Goal: Task Accomplishment & Management: Use online tool/utility

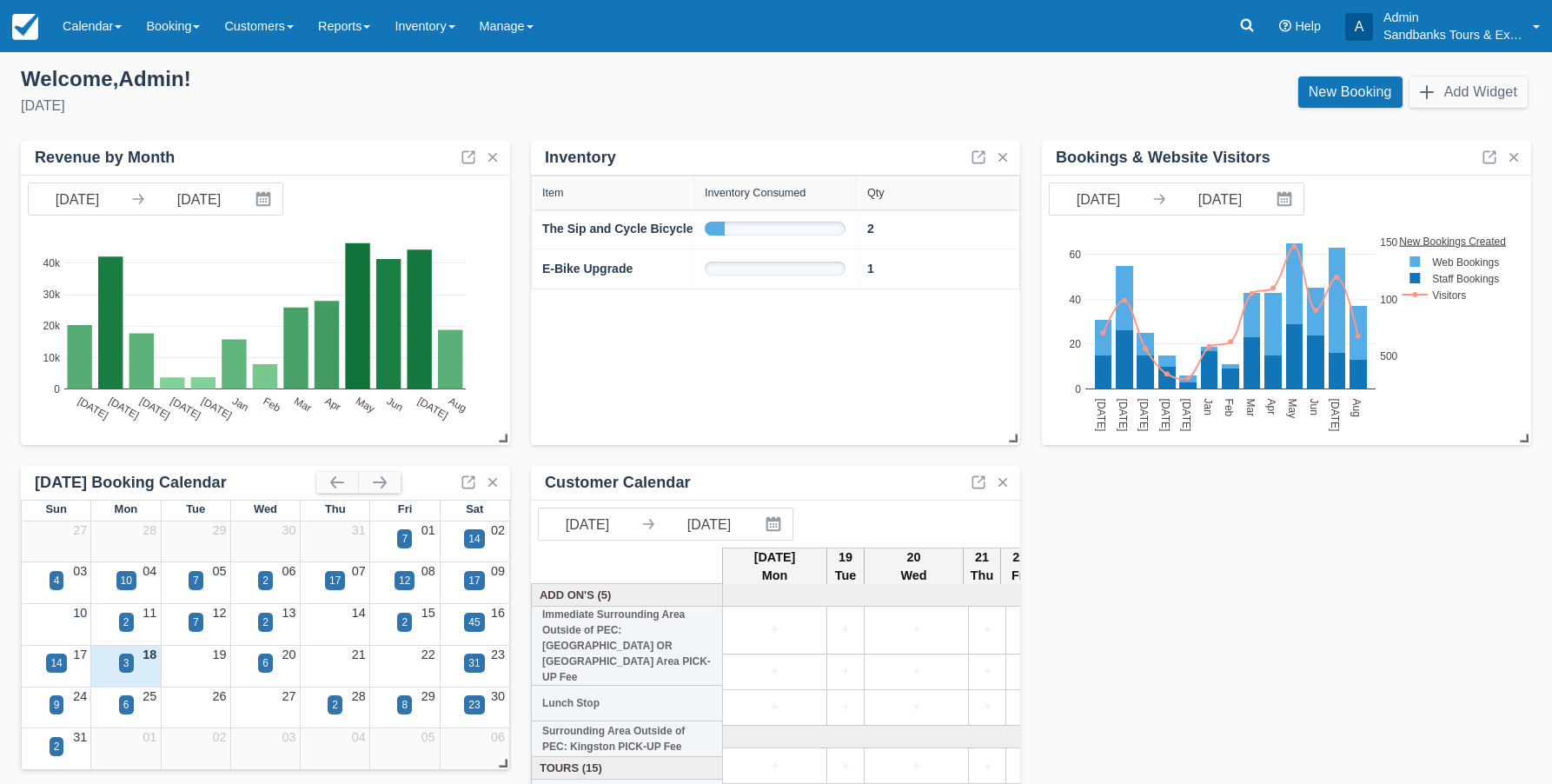
click at [135, 659] on div "18" at bounding box center [125, 655] width 69 height 19
click at [127, 666] on div "3" at bounding box center [126, 662] width 6 height 16
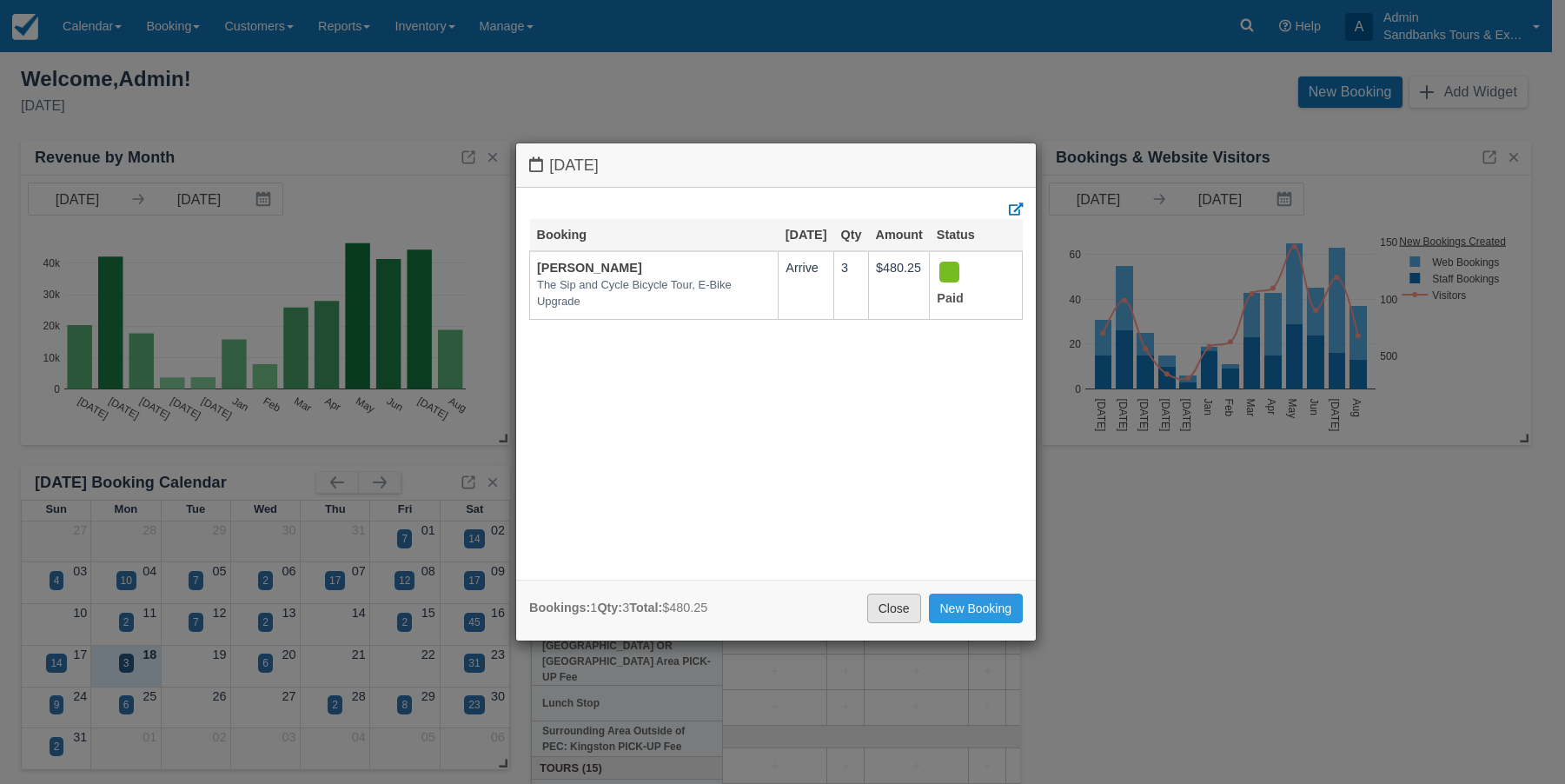
click at [897, 605] on link "Close" at bounding box center [895, 608] width 54 height 30
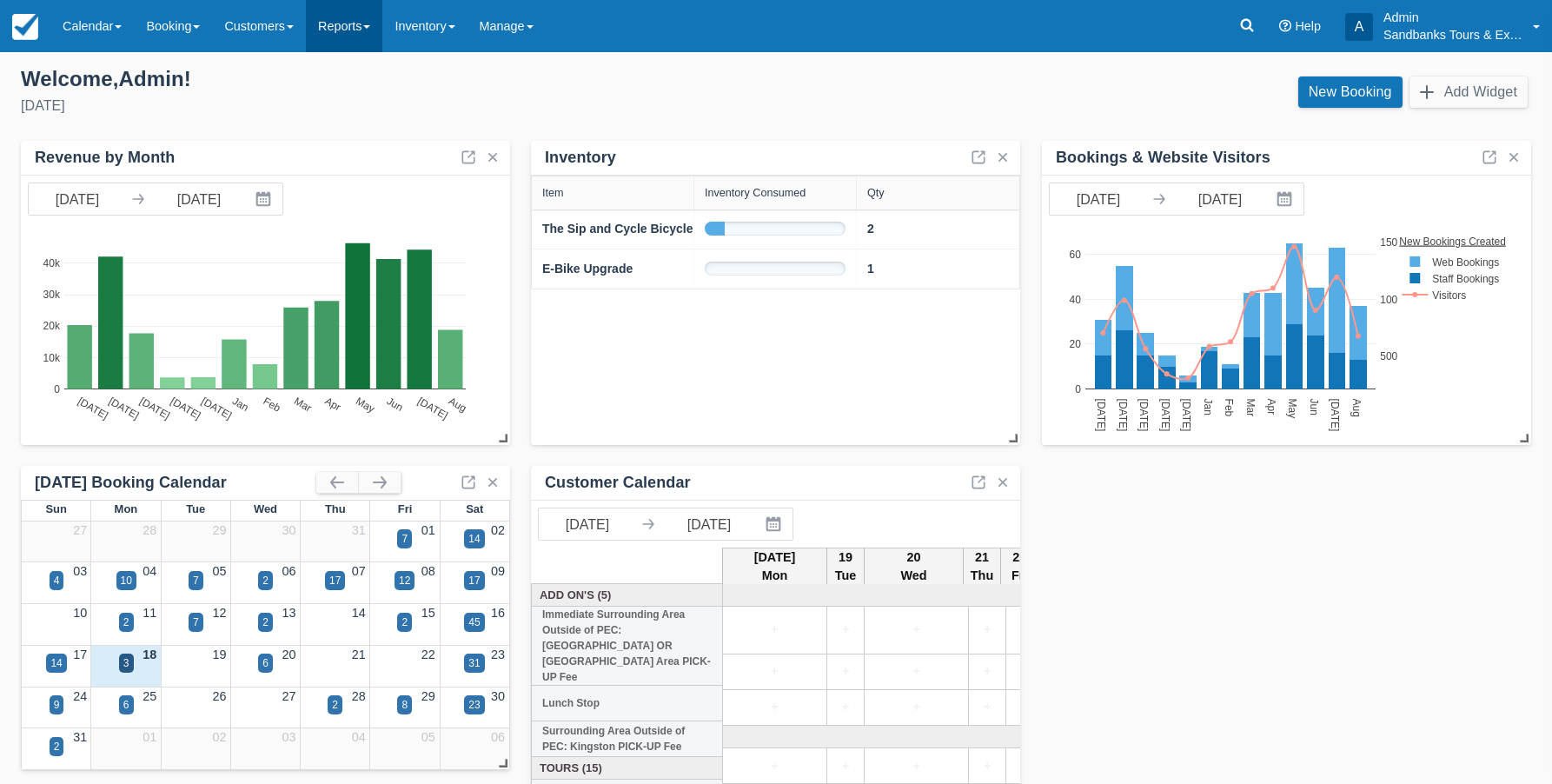
click at [383, 22] on link "Reports" at bounding box center [344, 26] width 77 height 52
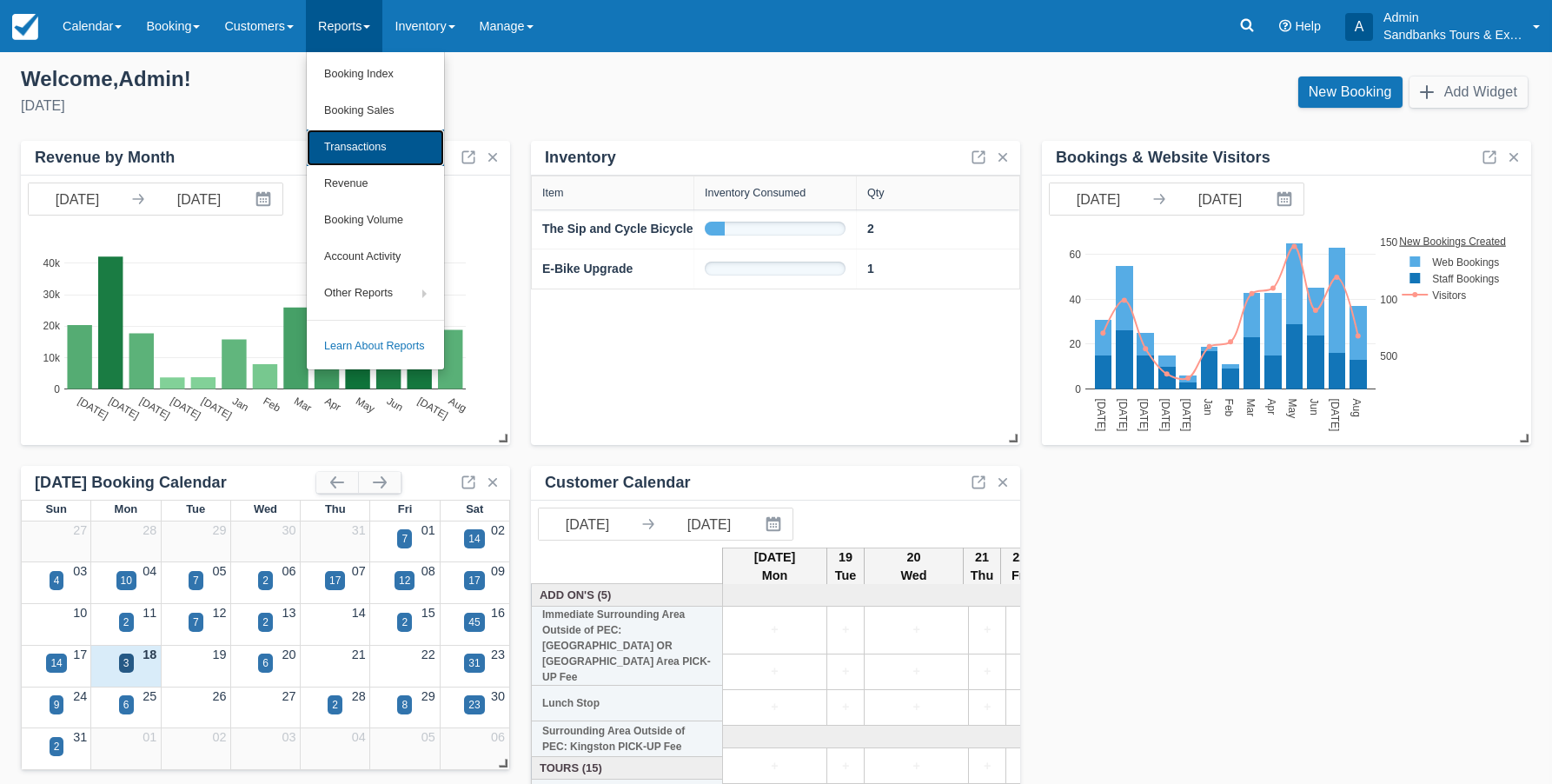
click at [386, 151] on link "Transactions" at bounding box center [375, 147] width 138 height 36
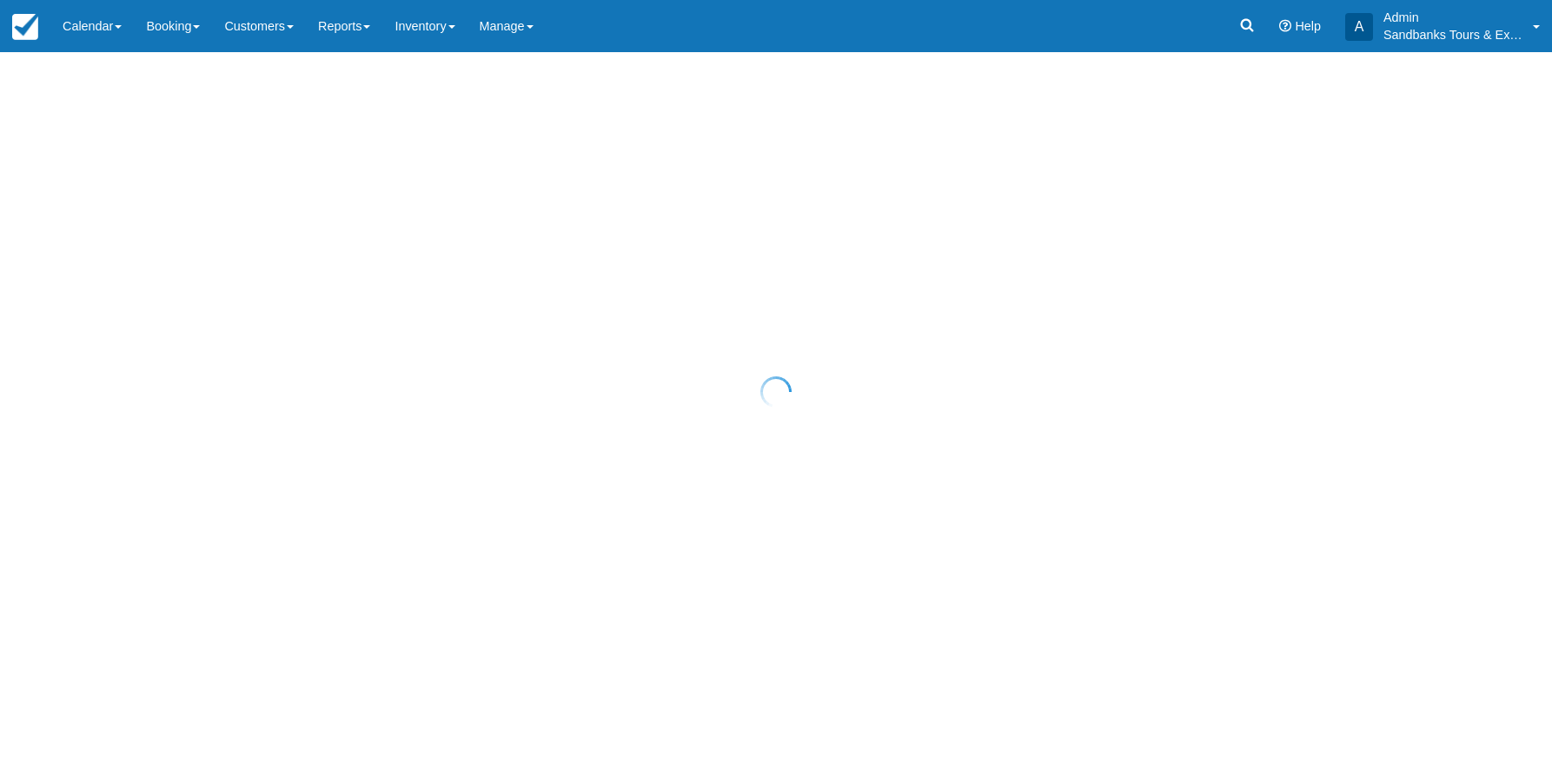
select select "10"
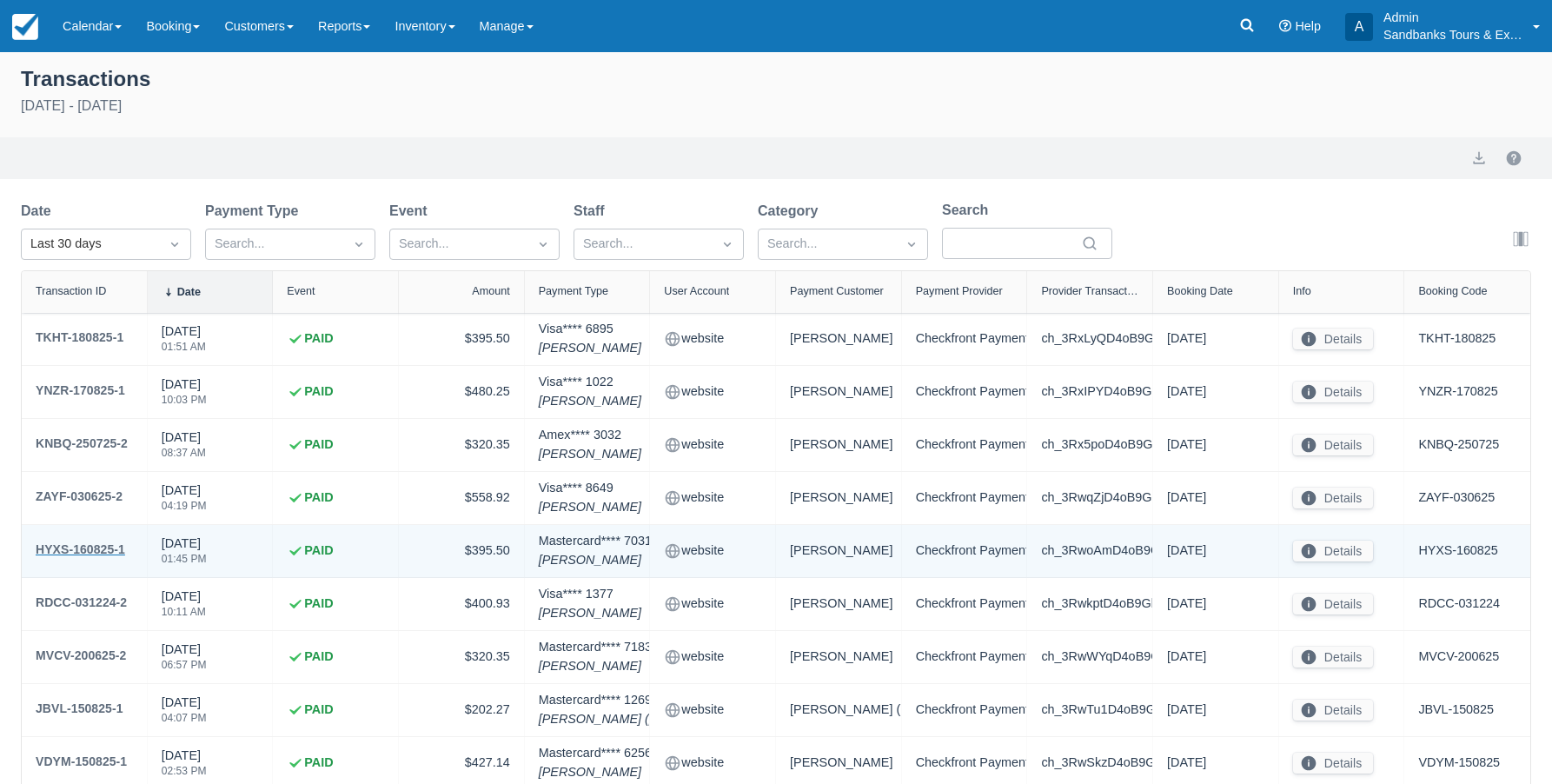
click at [92, 543] on div "HYXS-160825-1" at bounding box center [81, 549] width 90 height 21
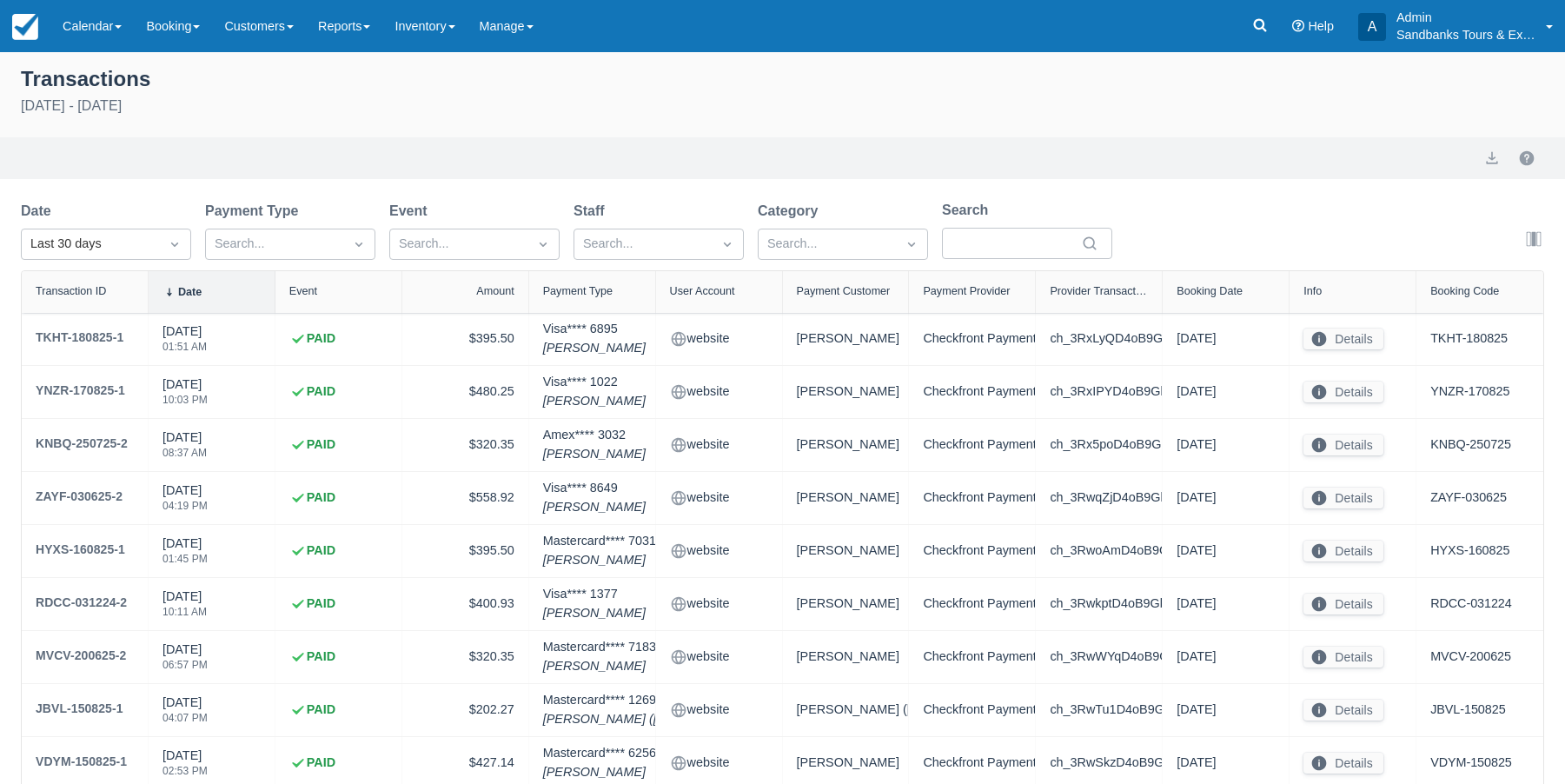
select select "10"
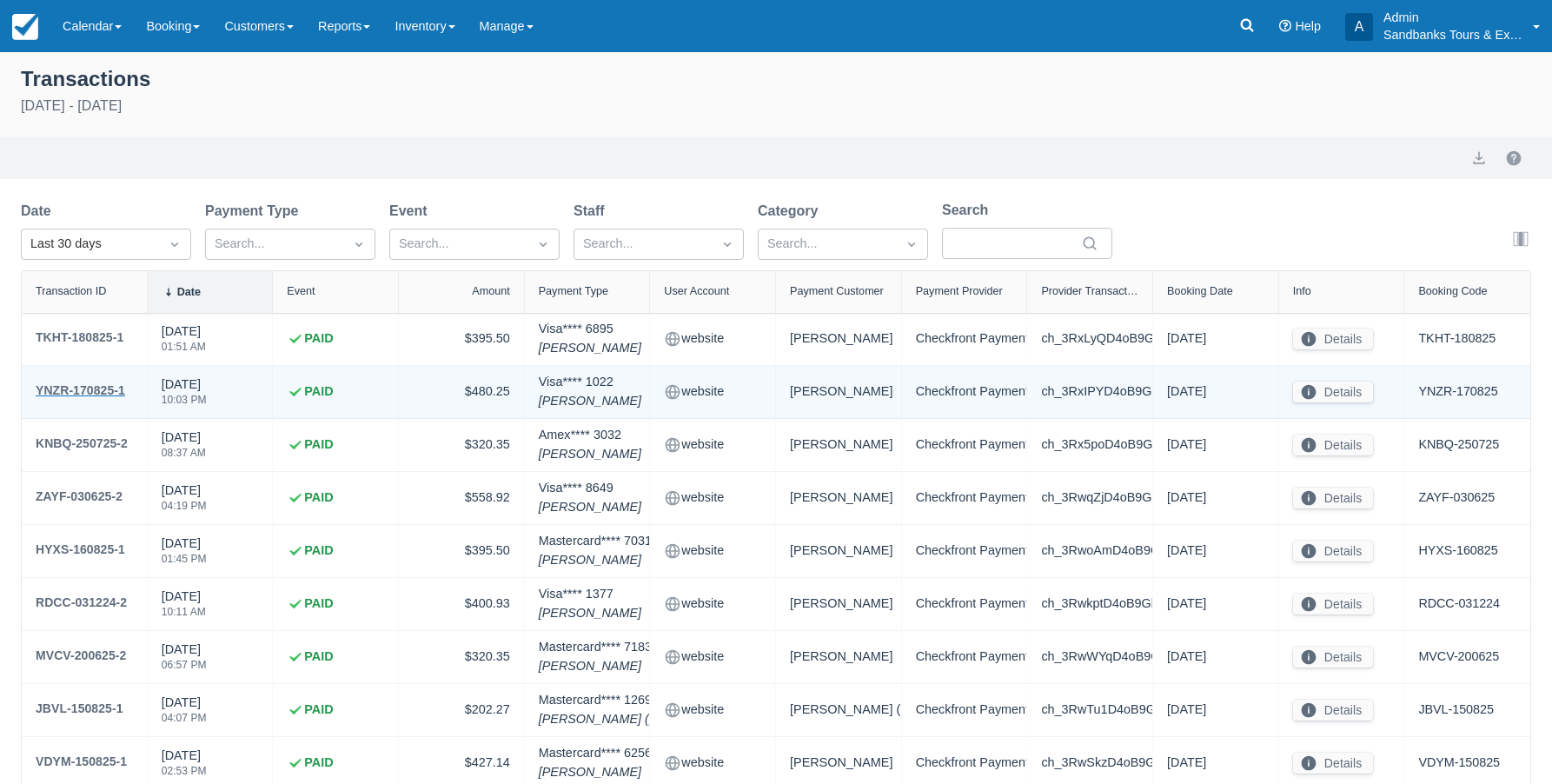
click at [102, 388] on div "YNZR-170825-1" at bounding box center [81, 390] width 90 height 21
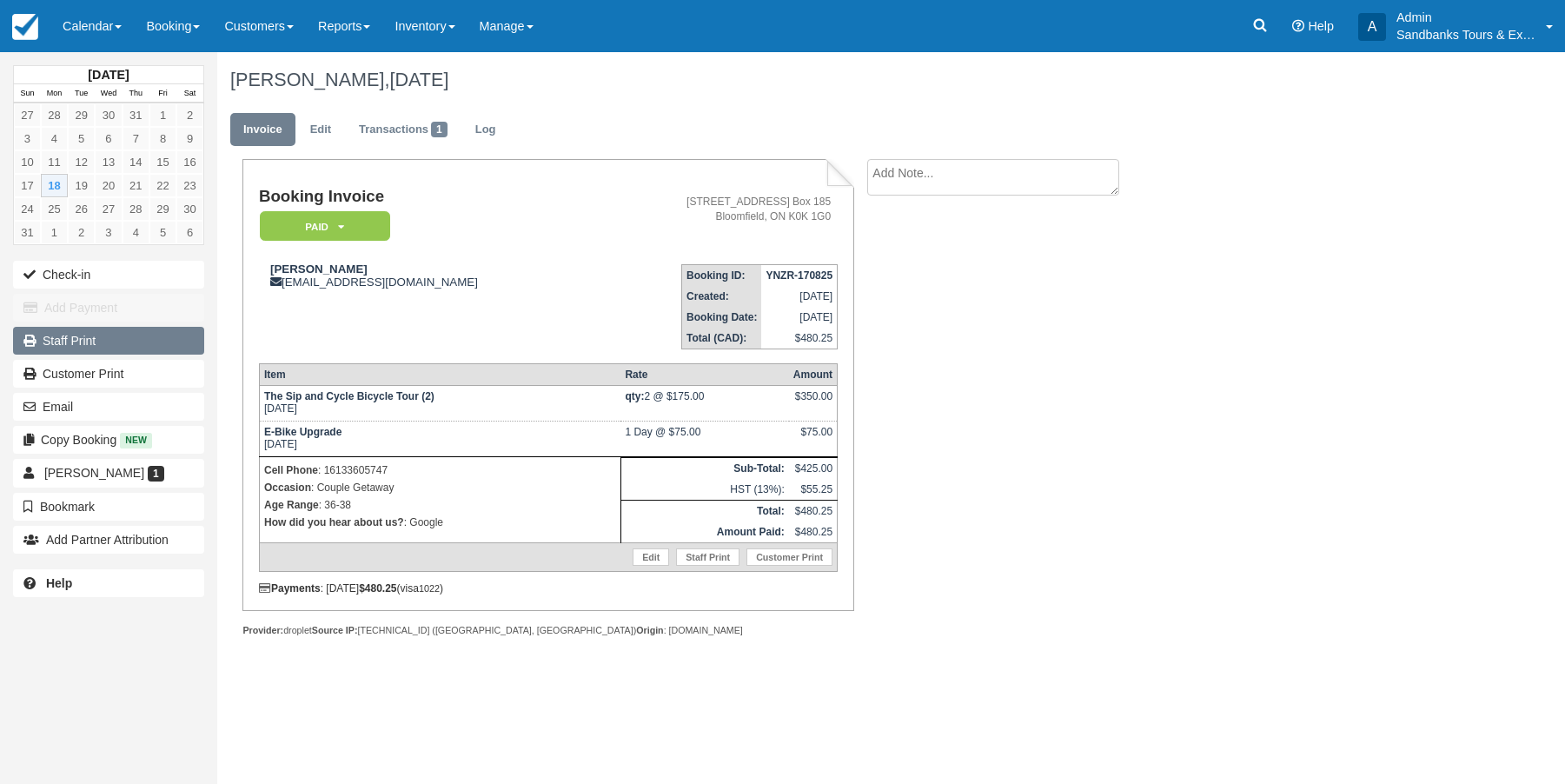
click at [61, 339] on link "Staff Print" at bounding box center [109, 341] width 191 height 28
click at [379, 30] on link "Reports" at bounding box center [344, 26] width 77 height 52
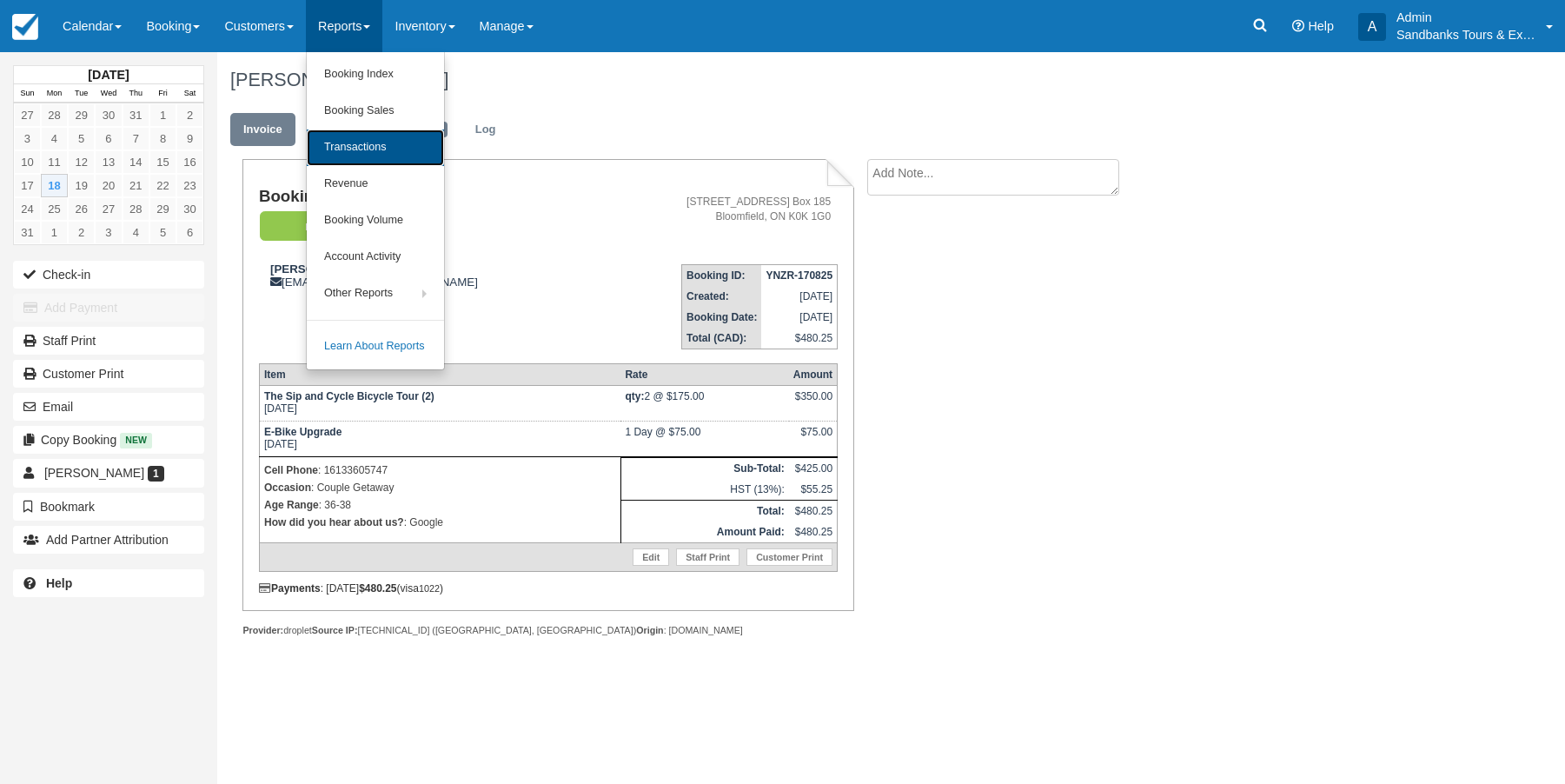
click at [340, 138] on link "Transactions" at bounding box center [375, 147] width 138 height 36
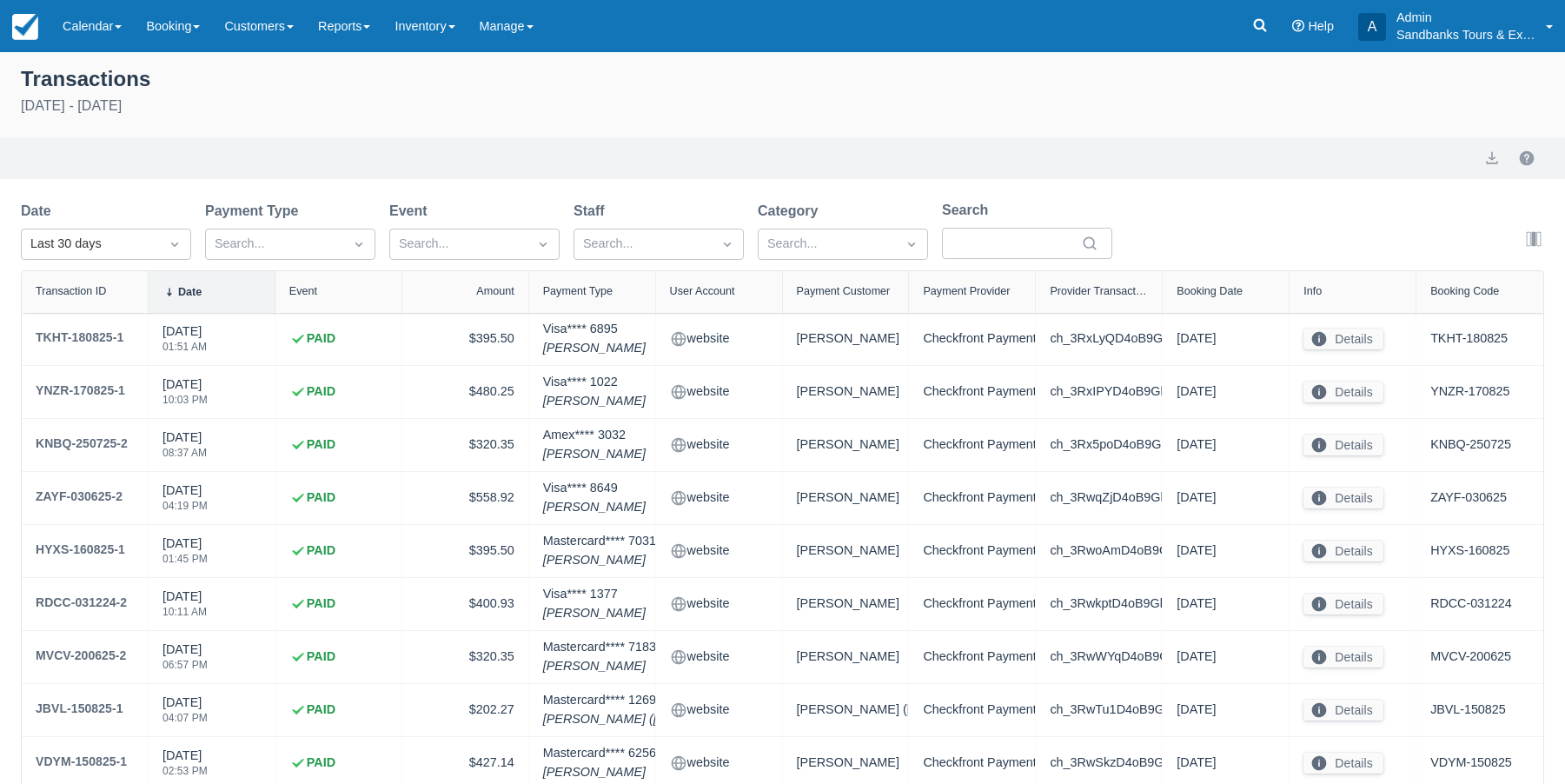
select select "10"
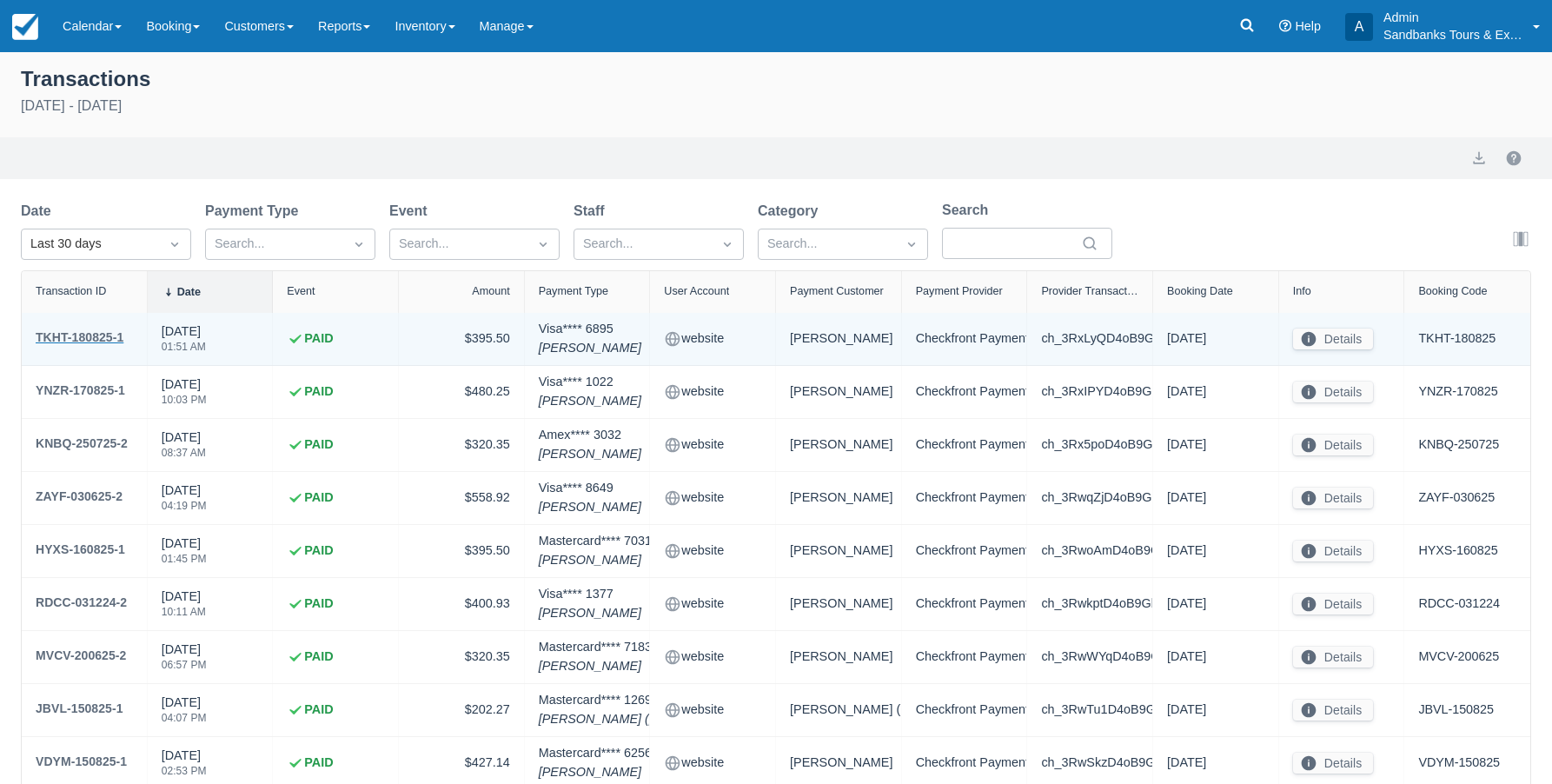
click at [93, 336] on div "TKHT-180825-1" at bounding box center [80, 337] width 88 height 21
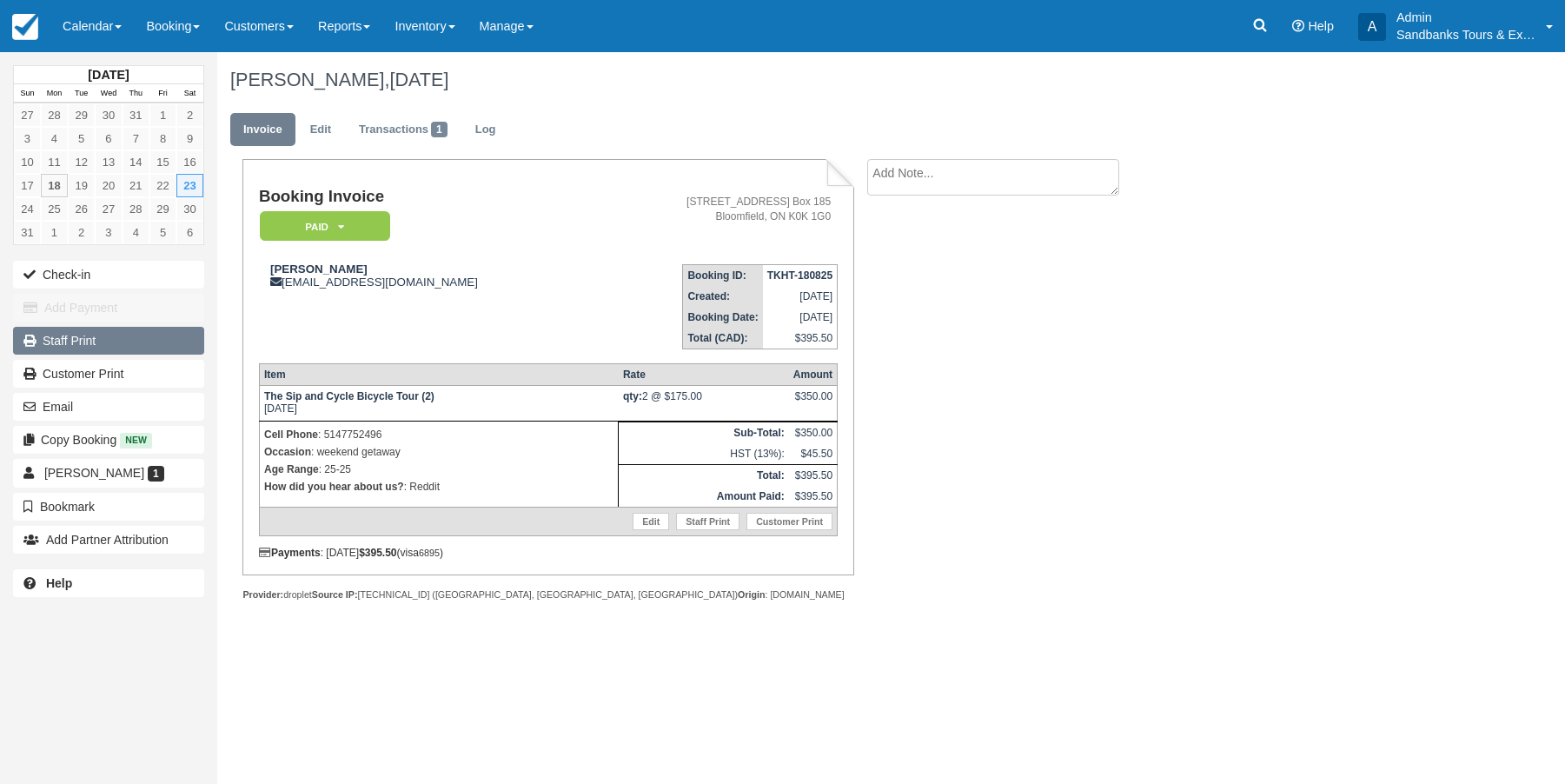
click at [84, 343] on link "Staff Print" at bounding box center [109, 341] width 191 height 28
